Goal: Information Seeking & Learning: Learn about a topic

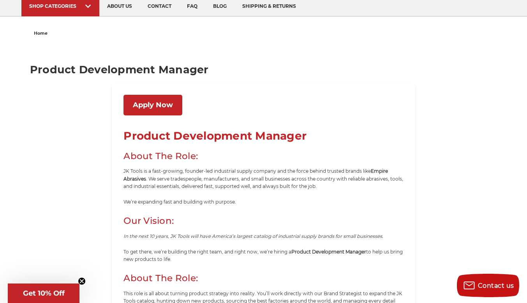
scroll to position [117, 0]
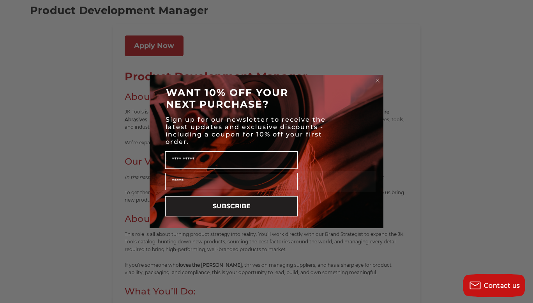
click at [377, 82] on circle "Close dialog" at bounding box center [377, 80] width 7 height 7
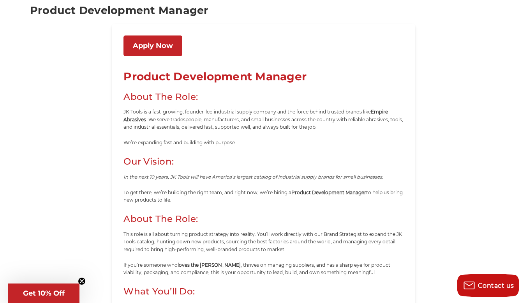
click at [164, 48] on link "Apply Now" at bounding box center [152, 45] width 59 height 21
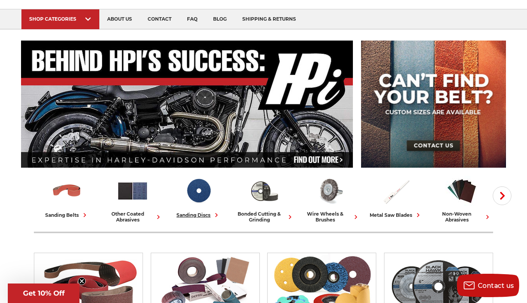
scroll to position [78, 0]
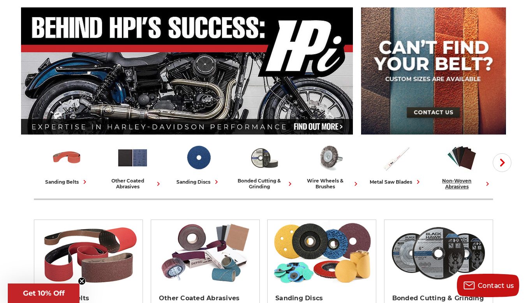
click at [486, 182] on icon at bounding box center [487, 184] width 8 height 8
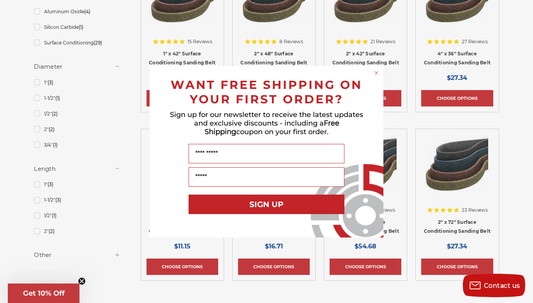
click at [374, 71] on circle "Close dialog" at bounding box center [376, 72] width 7 height 7
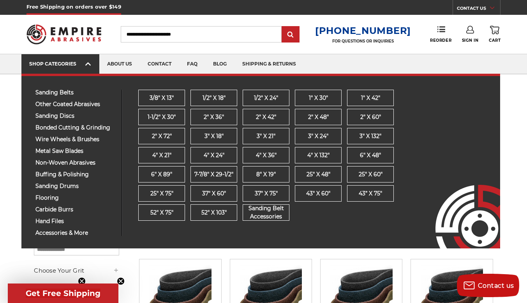
click at [87, 61] on icon at bounding box center [87, 64] width 5 height 9
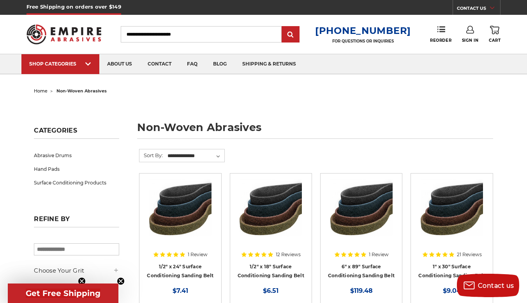
click at [12, 66] on nav "SHOP CATEGORIES sanding belts 3/8" x 13" 1/2" x 18" 1/2" x 24" 1" x 30" 1" x 42…" at bounding box center [263, 63] width 527 height 19
click at [117, 58] on link "about us" at bounding box center [119, 64] width 41 height 20
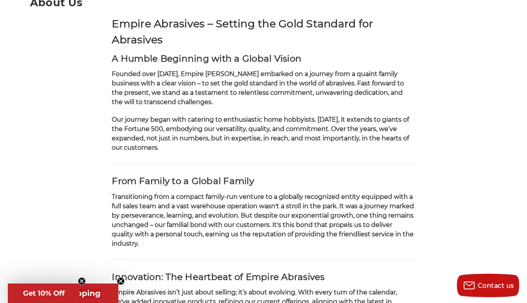
scroll to position [39, 0]
